Goal: Navigation & Orientation: Find specific page/section

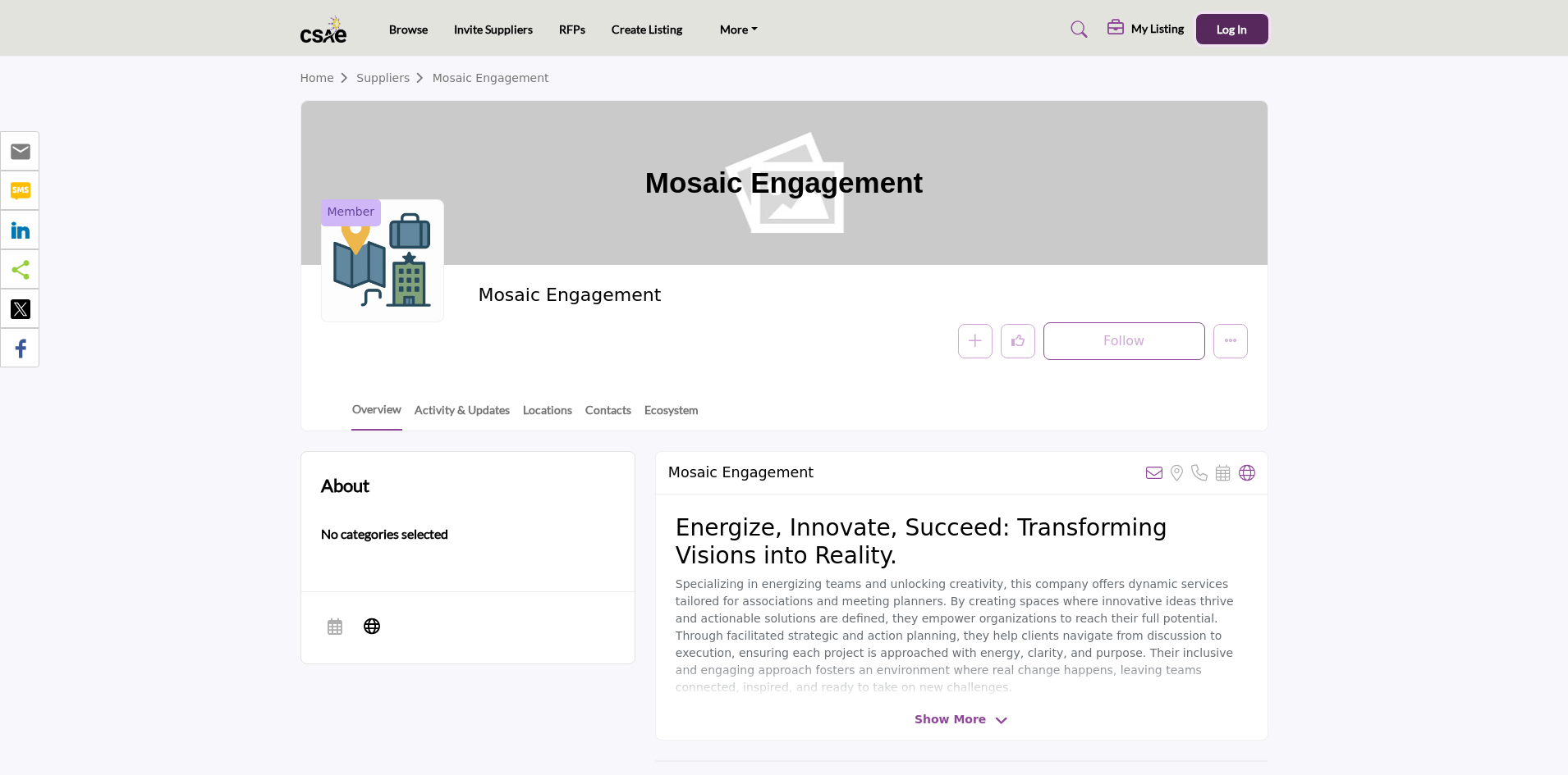
click at [1238, 31] on span "Log In" at bounding box center [1232, 29] width 31 height 14
click at [985, 29] on h5 "My Listing" at bounding box center [959, 32] width 53 height 14
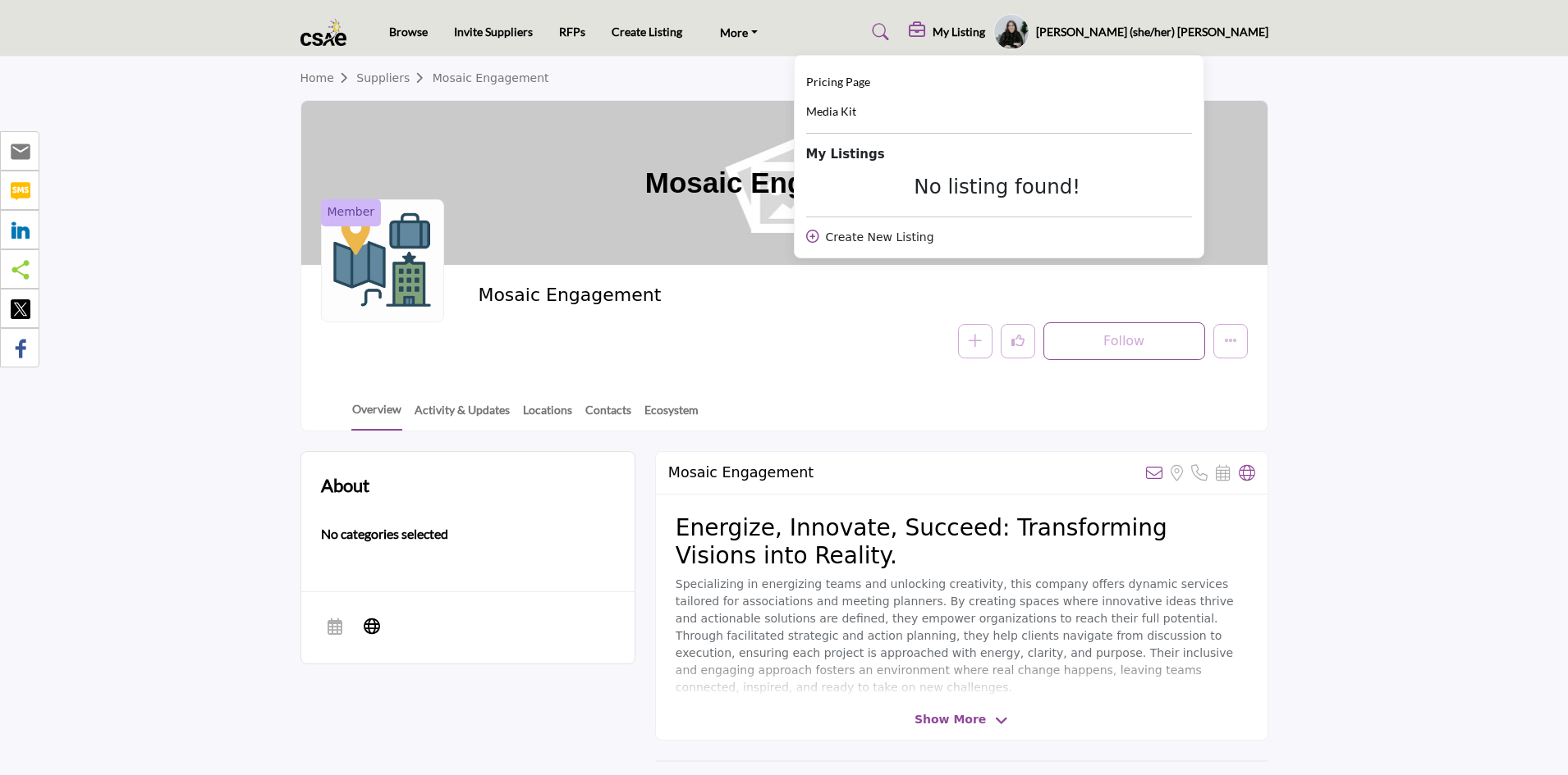
click at [831, 251] on h1 "Mosaic Engagement" at bounding box center [784, 182] width 278 height 164
